Goal: Download file/media

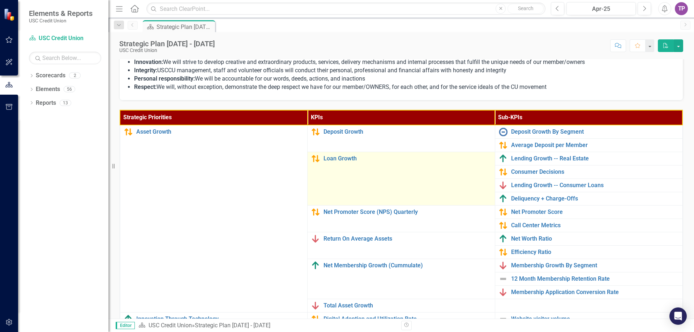
scroll to position [181, 0]
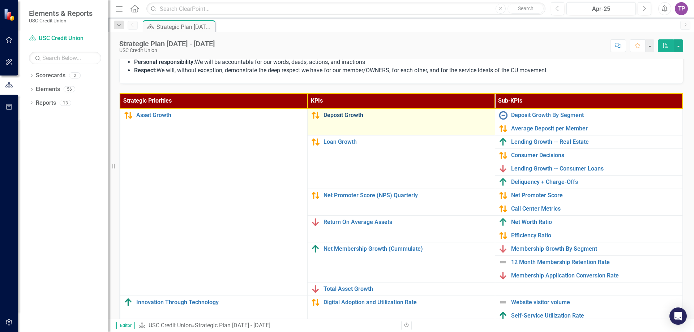
click at [326, 117] on link "Deposit Growth" at bounding box center [407, 115] width 168 height 7
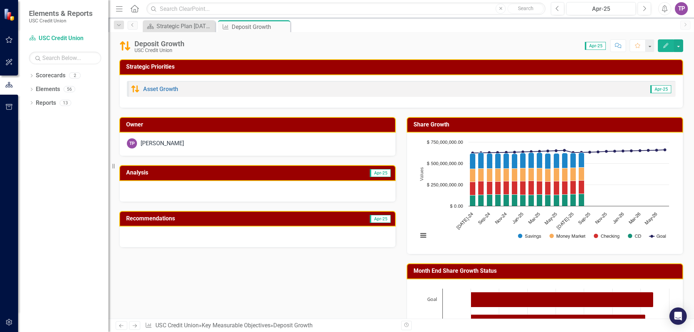
click at [596, 44] on span "Apr-25" at bounding box center [595, 46] width 21 height 8
click at [644, 9] on icon "Next" at bounding box center [644, 8] width 4 height 7
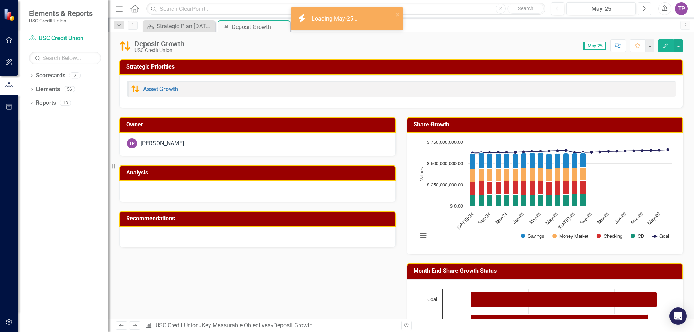
click at [644, 9] on icon "Next" at bounding box center [644, 8] width 4 height 7
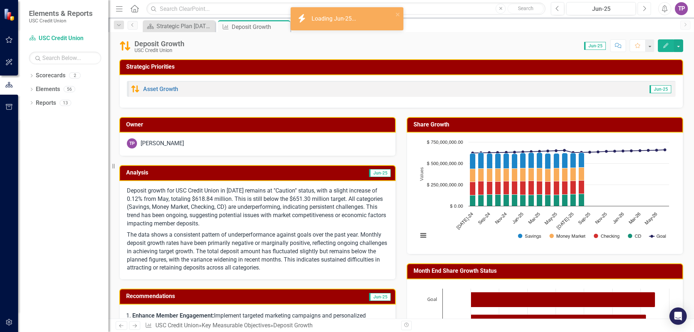
click at [646, 12] on button "Next" at bounding box center [643, 8] width 13 height 13
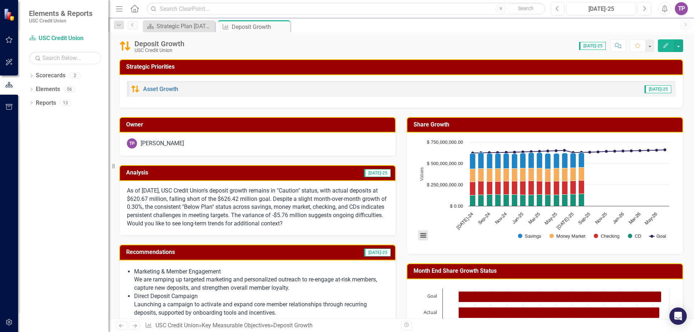
drag, startPoint x: 612, startPoint y: 122, endPoint x: 419, endPoint y: 234, distance: 223.8
click at [419, 234] on button "View chart menu, Chart" at bounding box center [423, 236] width 10 height 10
click at [446, 193] on li "Download PNG image" at bounding box center [453, 194] width 64 height 9
click at [425, 235] on button "View chart menu, Chart" at bounding box center [423, 236] width 10 height 10
click at [436, 202] on li "Download JPEG image" at bounding box center [453, 203] width 64 height 9
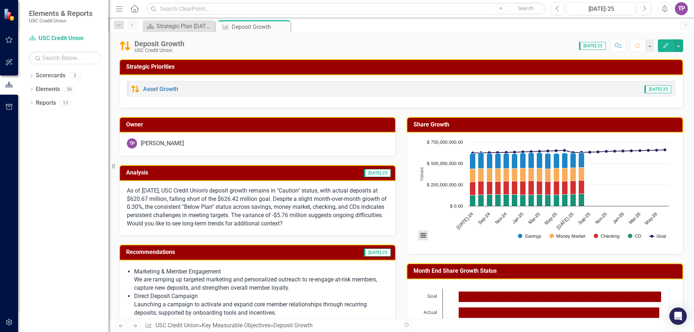
click at [421, 234] on button "View chart menu, Chart" at bounding box center [423, 236] width 10 height 10
click at [442, 210] on li "Download PDF document" at bounding box center [453, 213] width 64 height 9
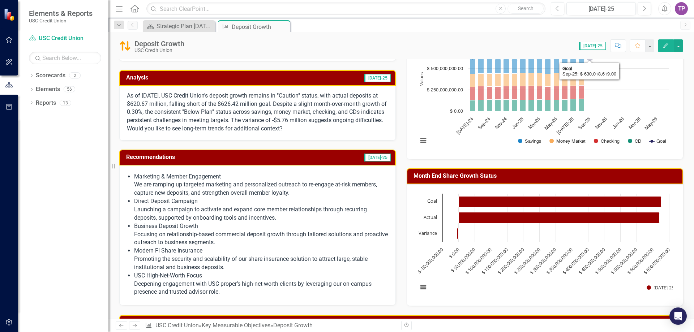
scroll to position [145, 0]
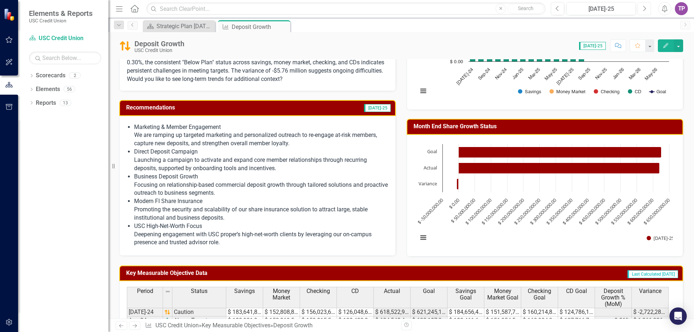
click at [644, 9] on icon "Next" at bounding box center [644, 8] width 4 height 7
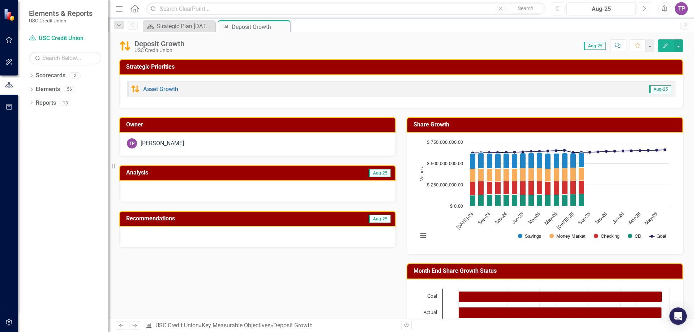
click at [644, 12] on button "Next" at bounding box center [643, 8] width 13 height 13
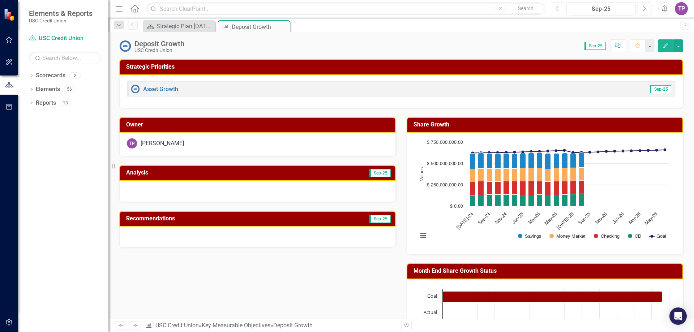
click at [555, 8] on icon "Previous" at bounding box center [557, 8] width 4 height 7
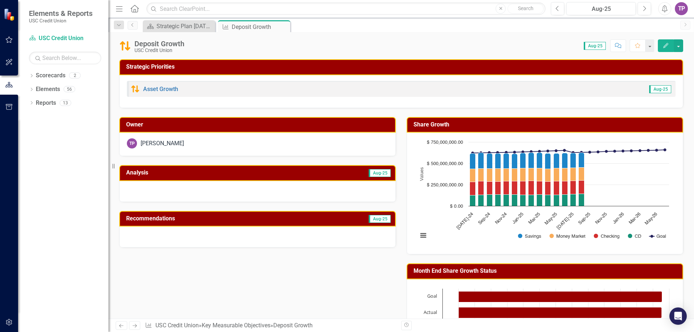
click at [163, 268] on div "Owner TP [PERSON_NAME] Analysis Aug-25 Recommendations Aug-25 Share Growth Char…" at bounding box center [401, 254] width 574 height 293
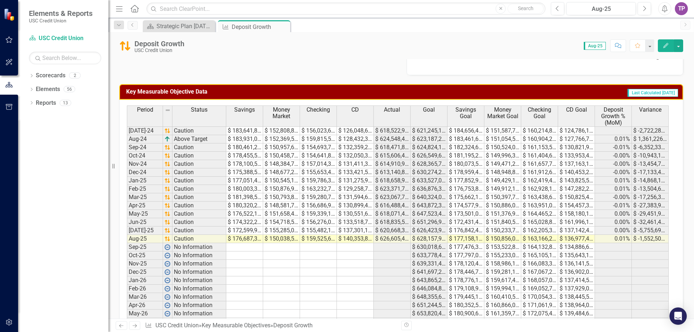
scroll to position [352, 0]
